Goal: Task Accomplishment & Management: Manage account settings

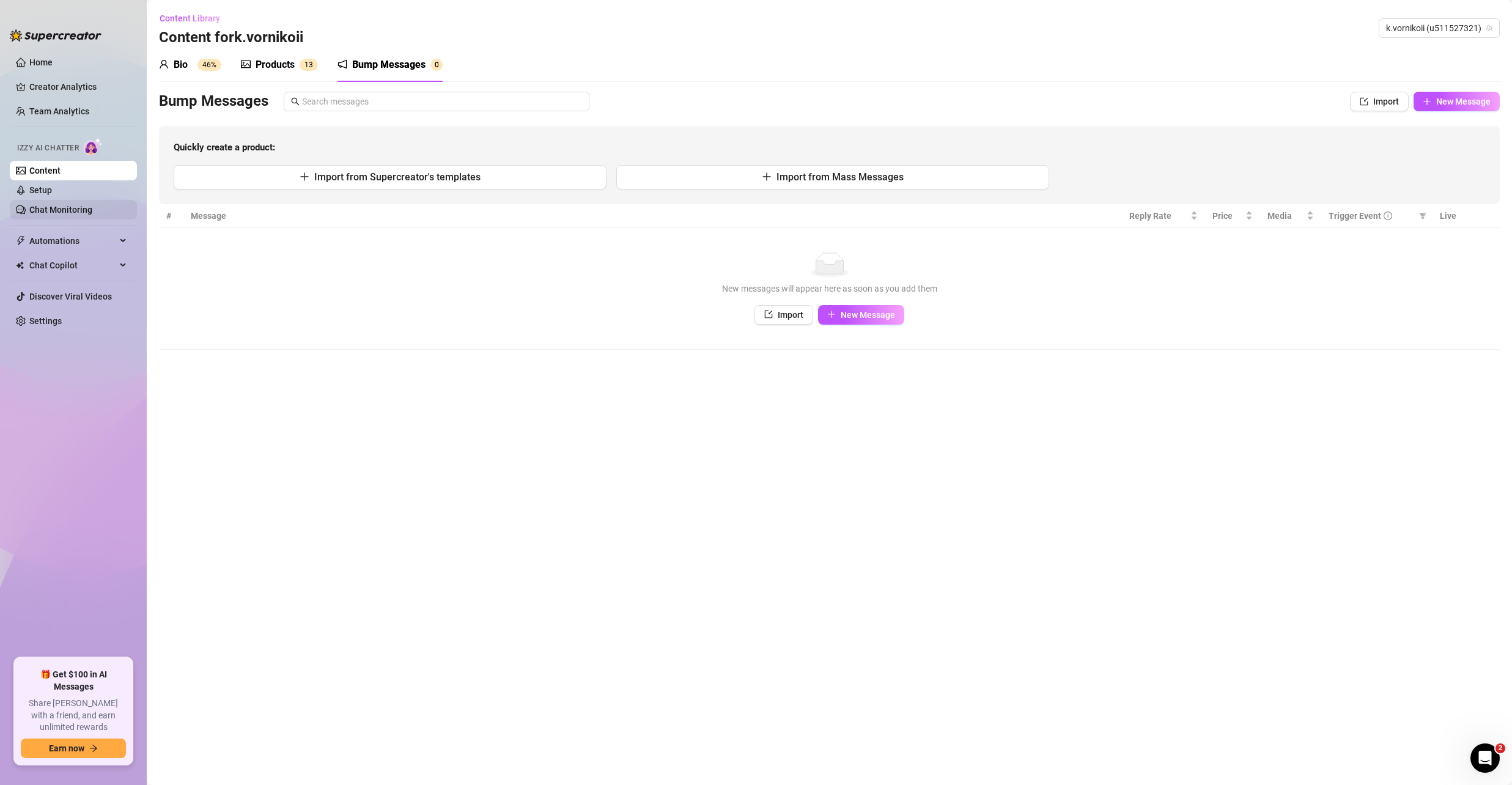
click at [52, 208] on link "Chat Monitoring" at bounding box center [61, 210] width 63 height 10
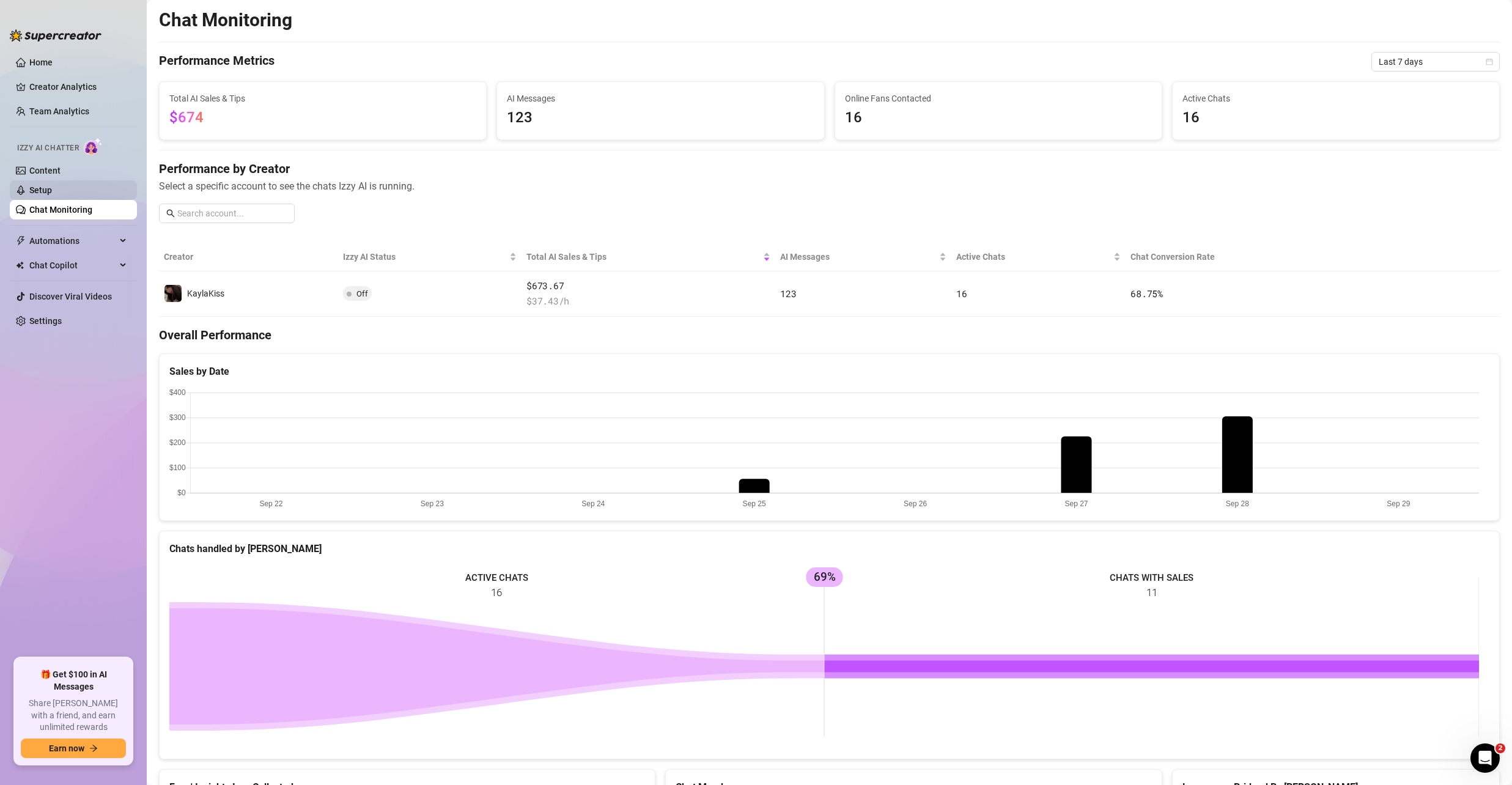
click at [39, 187] on link "Setup" at bounding box center [41, 190] width 23 height 10
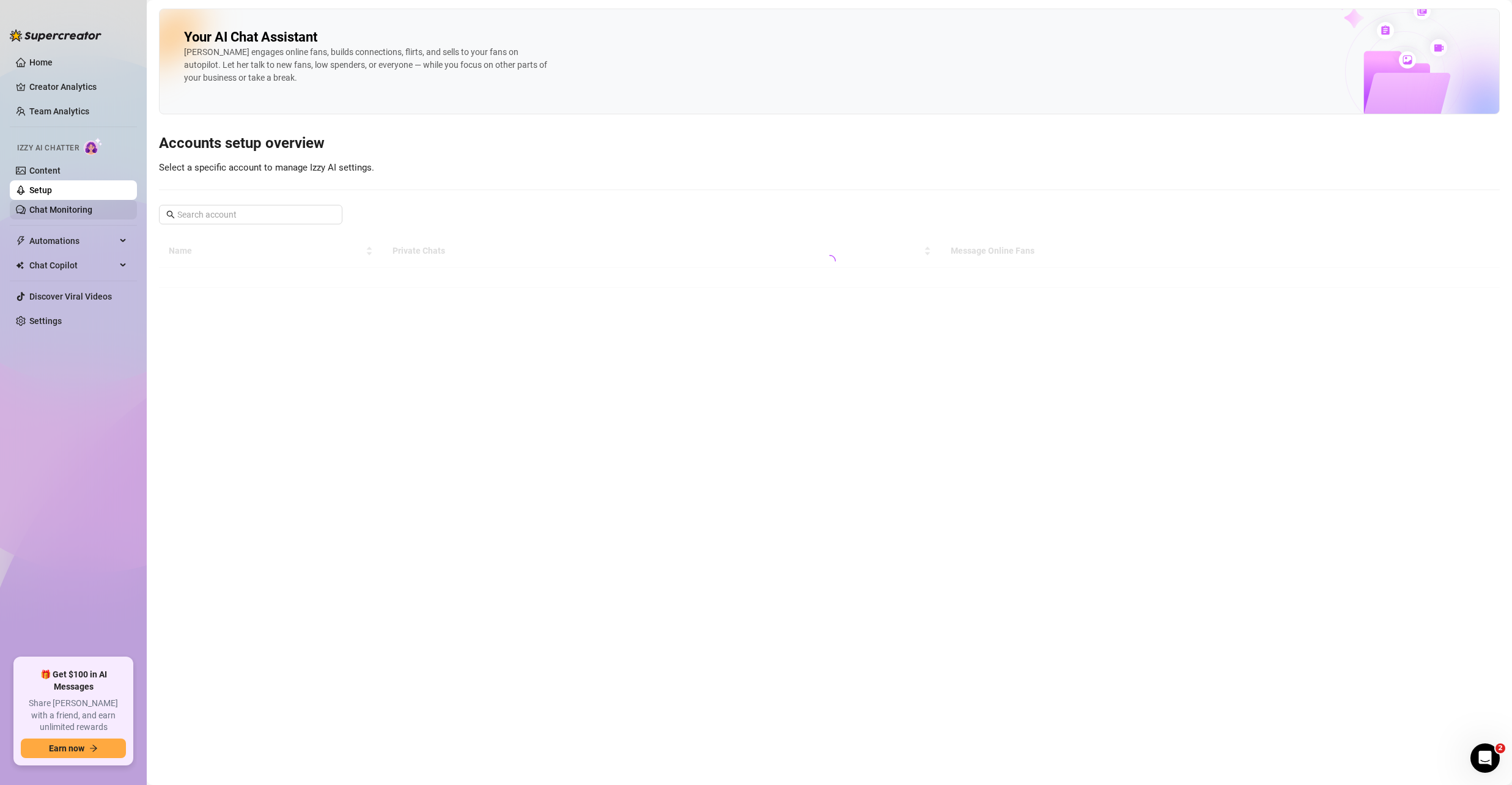
click at [60, 205] on link "Chat Monitoring" at bounding box center [61, 210] width 63 height 10
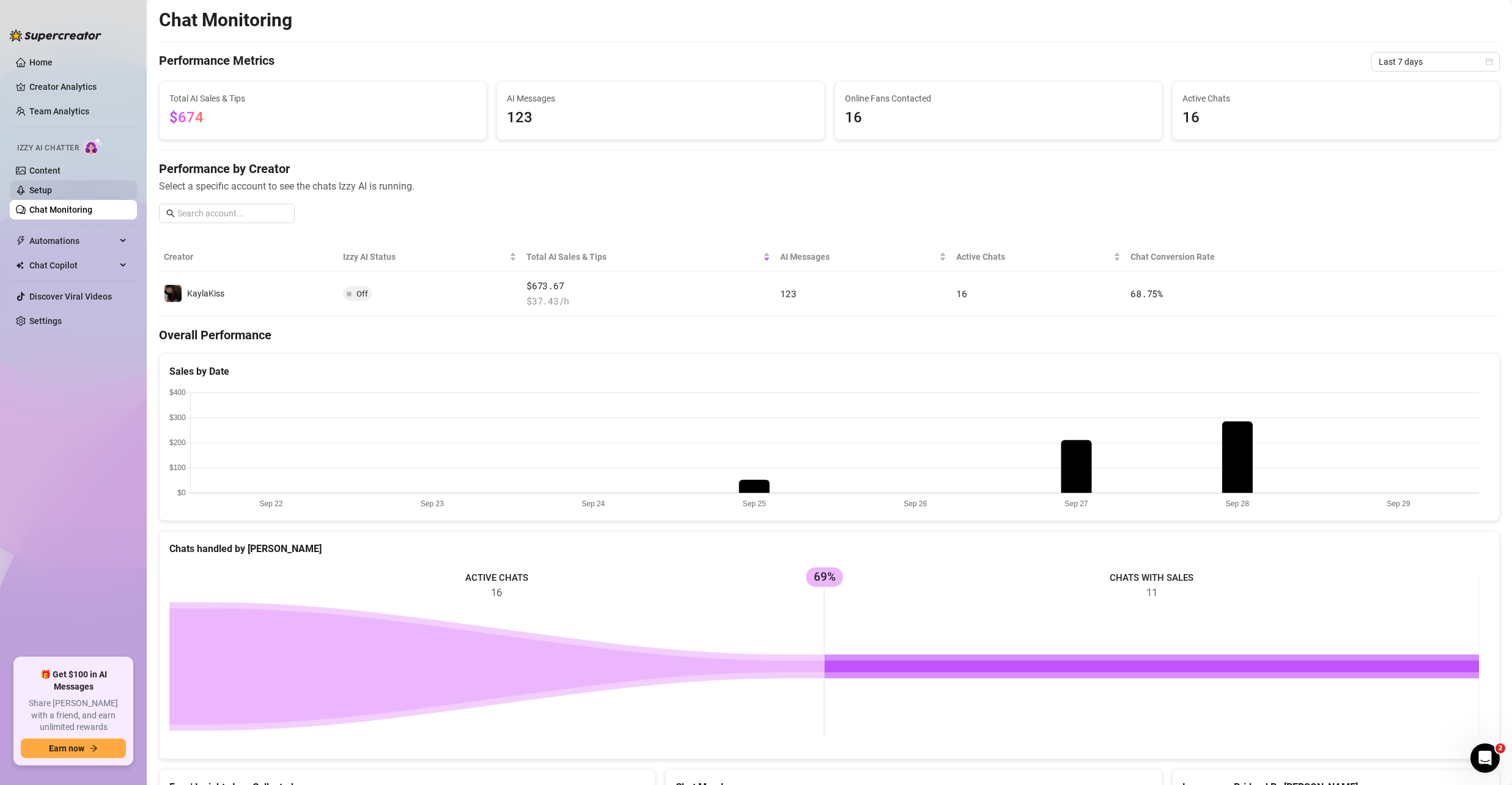
click at [52, 186] on link "Setup" at bounding box center [41, 190] width 23 height 10
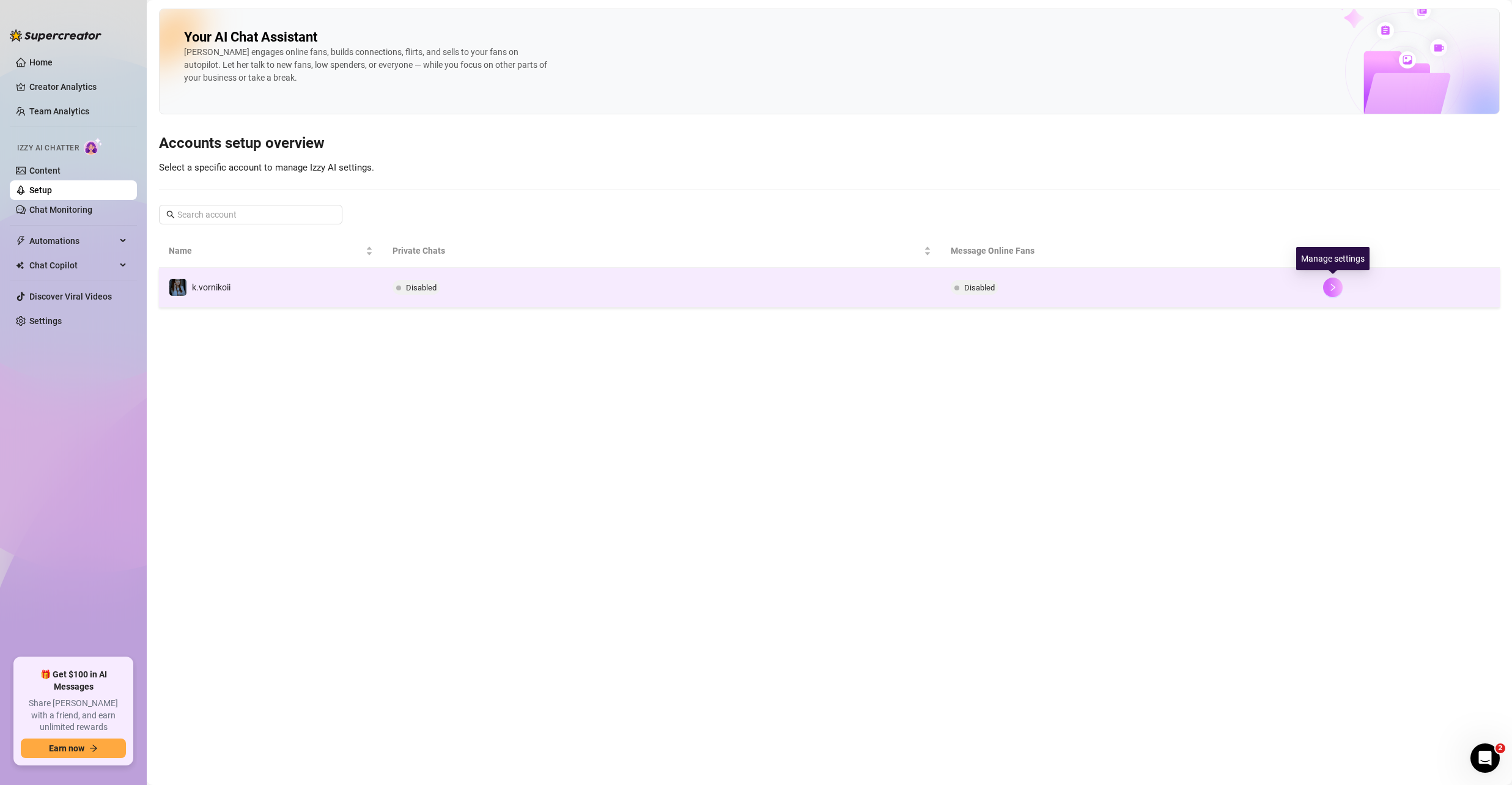
click at [1335, 289] on icon "right" at bounding box center [1333, 287] width 9 height 9
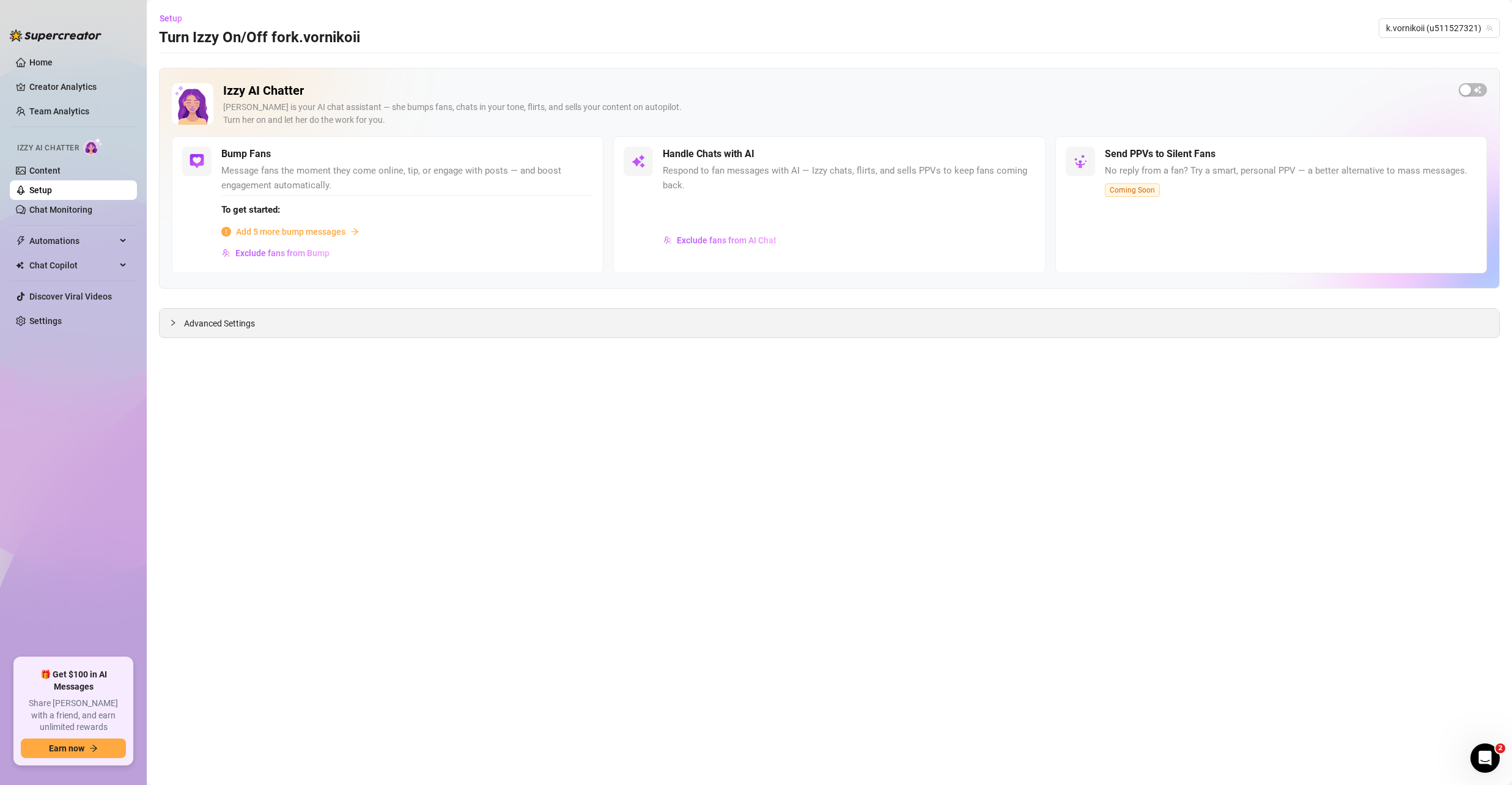
click at [225, 326] on span "Advanced Settings" at bounding box center [219, 323] width 71 height 14
click at [813, 443] on div "Sorry, can't load settings." at bounding box center [829, 442] width 1281 height 14
click at [1140, 188] on span "Coming Soon" at bounding box center [1132, 190] width 55 height 14
click at [47, 57] on link "Home" at bounding box center [41, 62] width 23 height 10
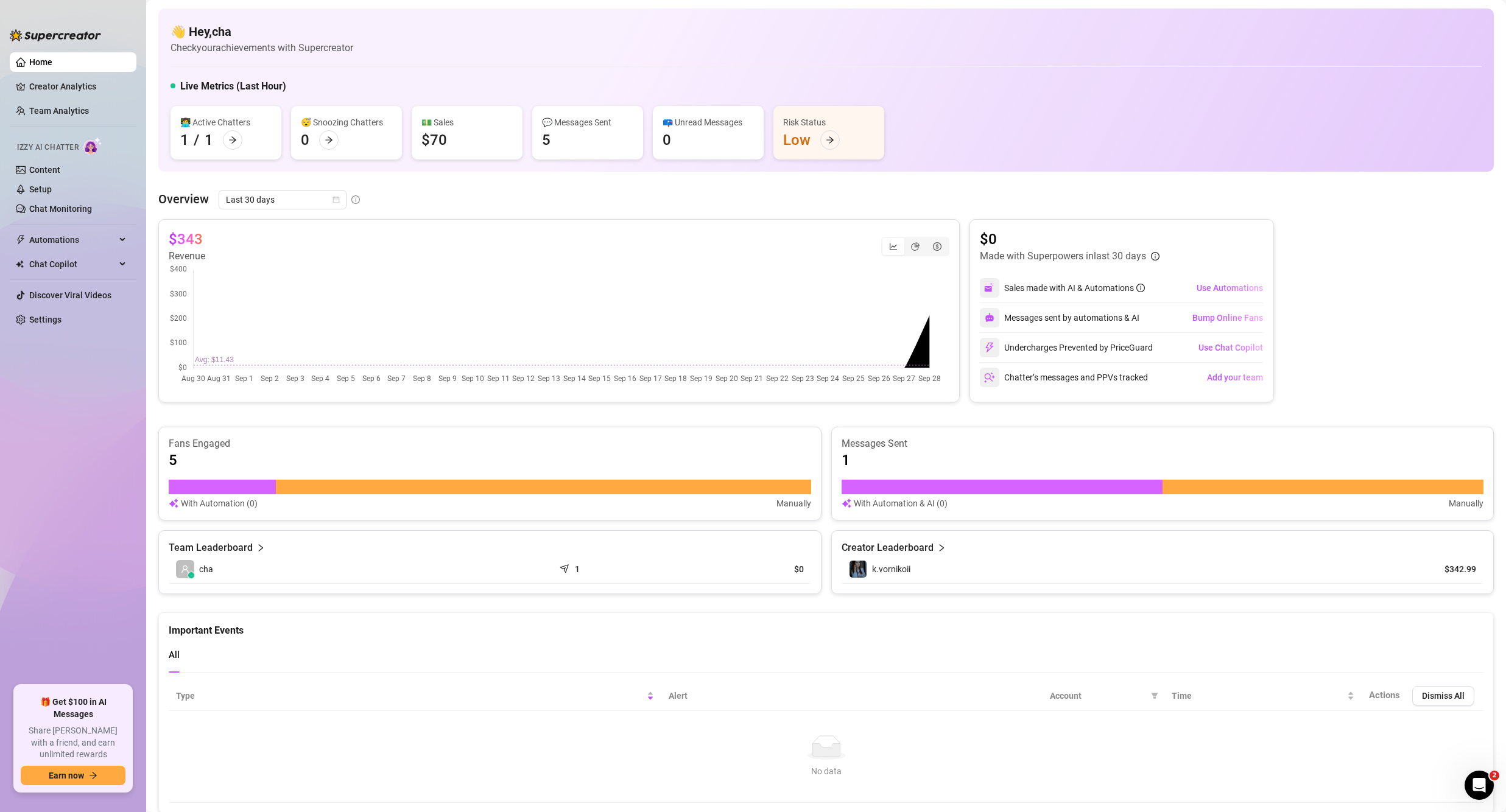
drag, startPoint x: 15, startPoint y: 485, endPoint x: 1181, endPoint y: 26, distance: 1253.1
click at [16, 485] on ul "Home Creator Analytics Team Analytics Izzy AI Chatter Content Setup Chat Monito…" at bounding box center [73, 364] width 127 height 633
